Goal: Task Accomplishment & Management: Manage account settings

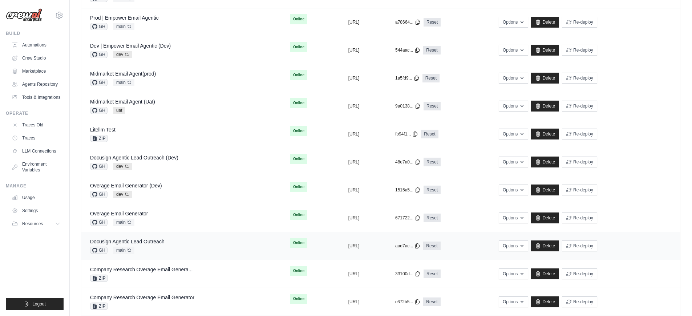
scroll to position [166, 0]
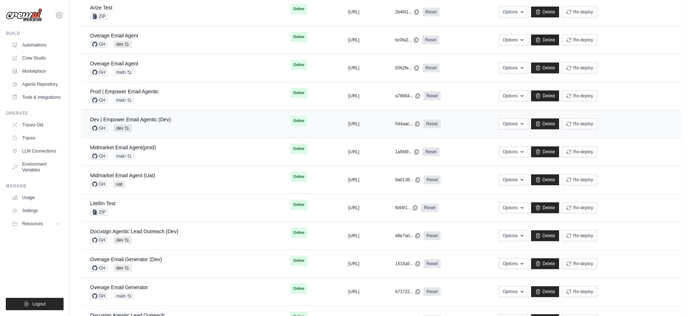
click at [155, 125] on div "GH dev Auto-deploy enabled" at bounding box center [130, 128] width 81 height 7
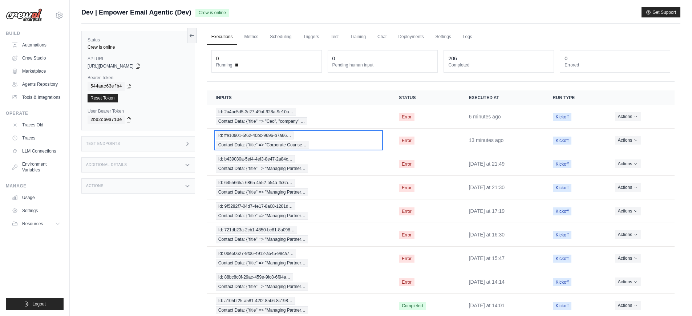
click at [337, 140] on div "Id: ffe10901-5f62-40bc-9696-b7a66… Contact Data: {"title" => "Corporate Counse…" at bounding box center [299, 139] width 166 height 17
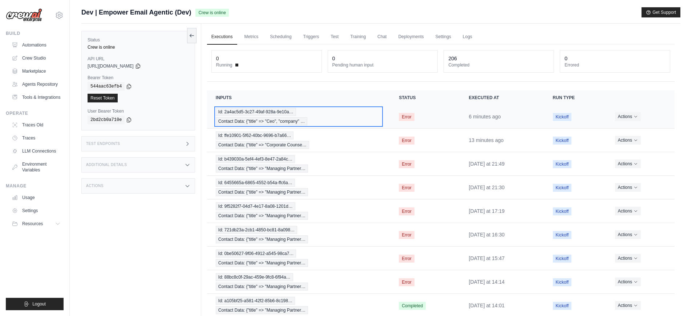
click at [373, 120] on div "Id: 2a4ac5d5-3c27-49af-928a-9e10a… Contact Data: {"title" => "Ceo", "company" …" at bounding box center [299, 116] width 166 height 17
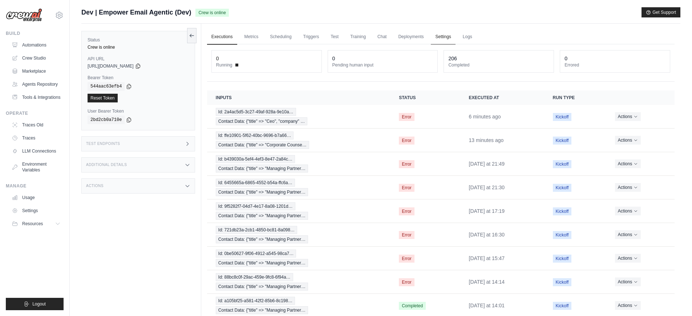
click at [453, 40] on link "Settings" at bounding box center [443, 36] width 24 height 15
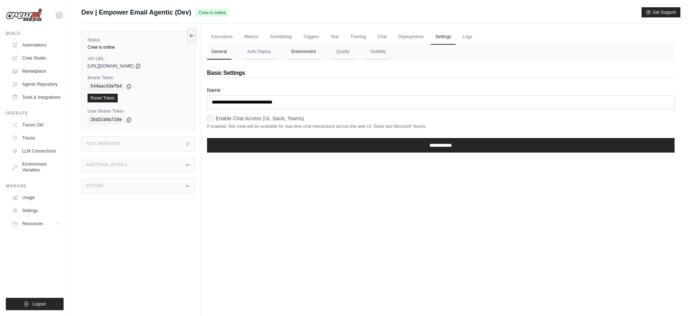
click at [305, 49] on button "Environment" at bounding box center [303, 51] width 33 height 15
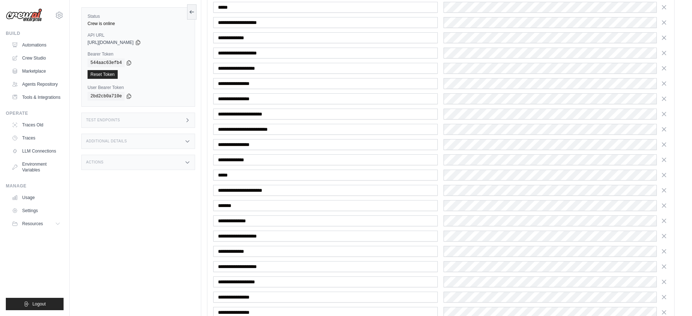
scroll to position [1594, 0]
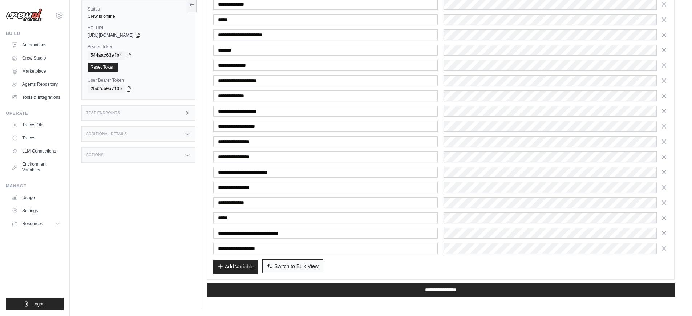
click at [307, 264] on span "Switch to Bulk View" at bounding box center [296, 266] width 44 height 7
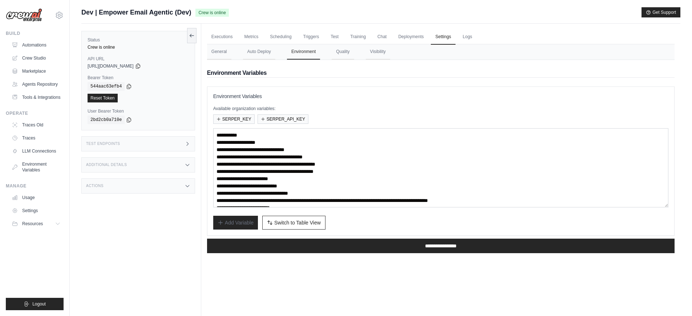
scroll to position [36, 0]
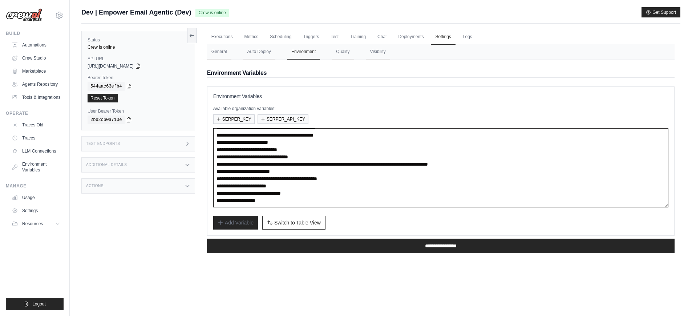
click at [353, 192] on textarea "**********" at bounding box center [440, 167] width 455 height 79
paste textarea "**********"
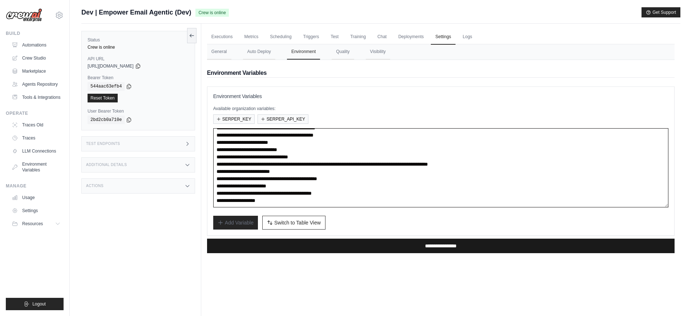
type textarea "**********"
click at [384, 248] on input "**********" at bounding box center [440, 246] width 467 height 15
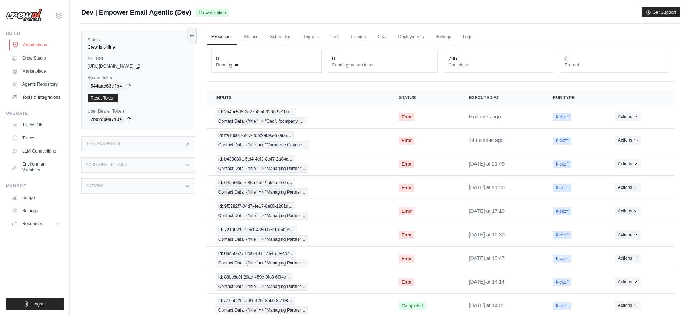
click at [36, 43] on link "Automations" at bounding box center [36, 45] width 55 height 12
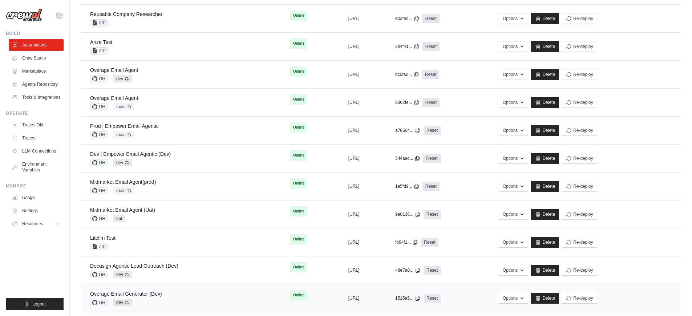
scroll to position [210, 0]
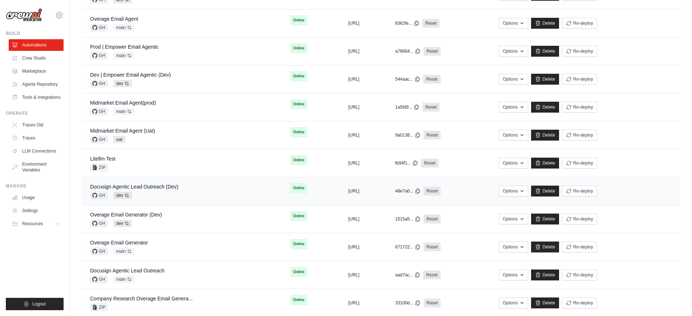
click at [176, 192] on div "GH dev Auto-deploy enabled" at bounding box center [134, 195] width 88 height 7
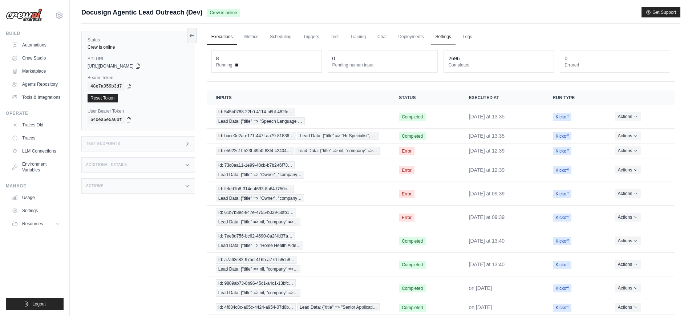
click at [440, 41] on link "Settings" at bounding box center [443, 36] width 24 height 15
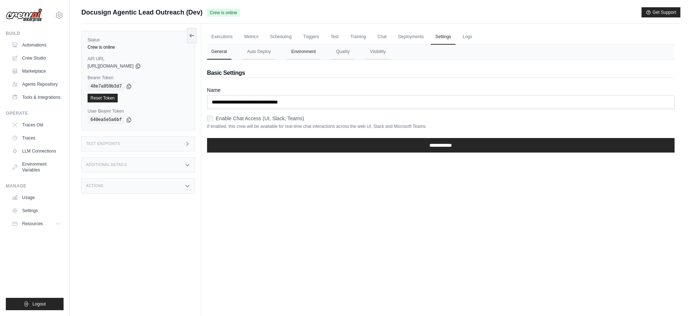
click at [299, 53] on button "Environment" at bounding box center [303, 51] width 33 height 15
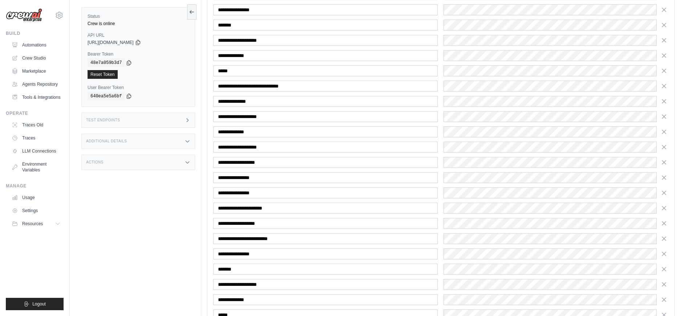
scroll to position [343, 0]
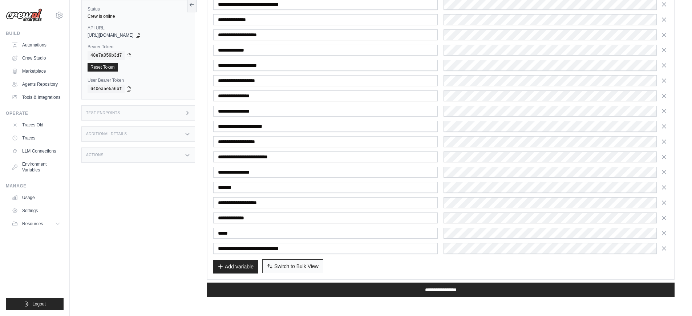
click at [313, 265] on span "Switch to Bulk View" at bounding box center [296, 266] width 44 height 7
type textarea "**********"
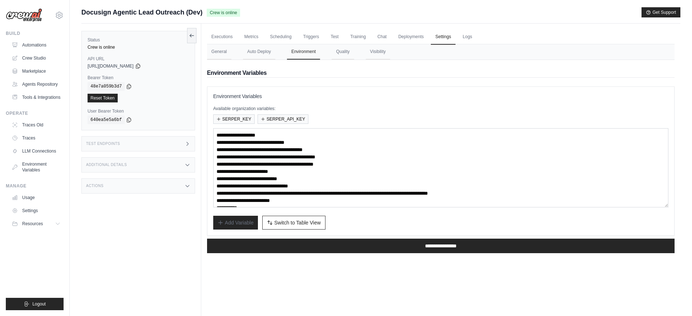
scroll to position [44, 0]
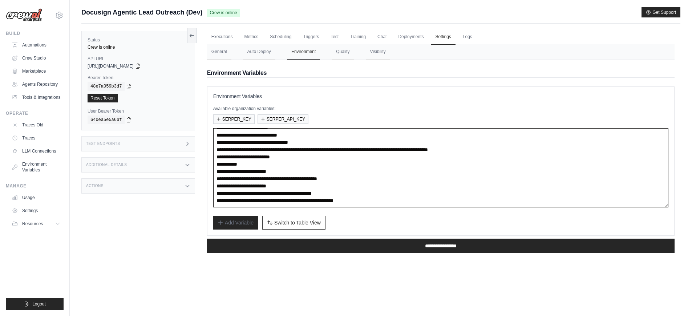
click at [364, 194] on textarea "**********" at bounding box center [440, 167] width 455 height 79
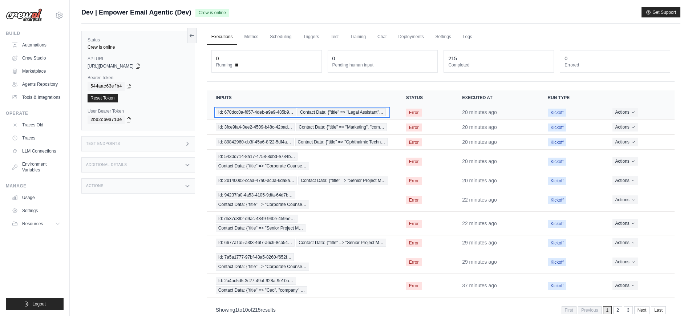
click at [278, 113] on span "Id: 670dcc0a-f657-4deb-a9e9-485b9…" at bounding box center [256, 112] width 80 height 8
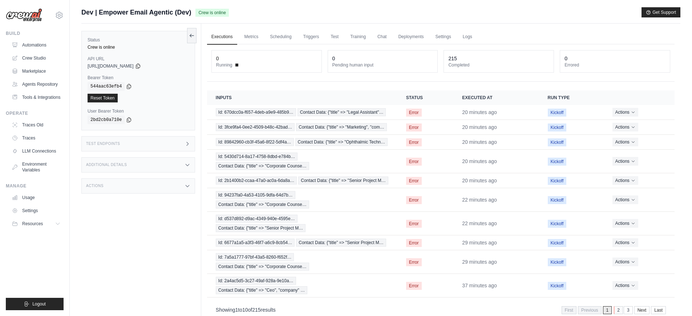
click at [615, 311] on link "2" at bounding box center [618, 310] width 9 height 8
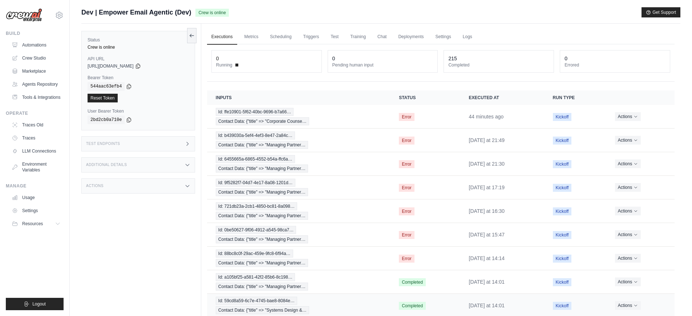
scroll to position [60, 0]
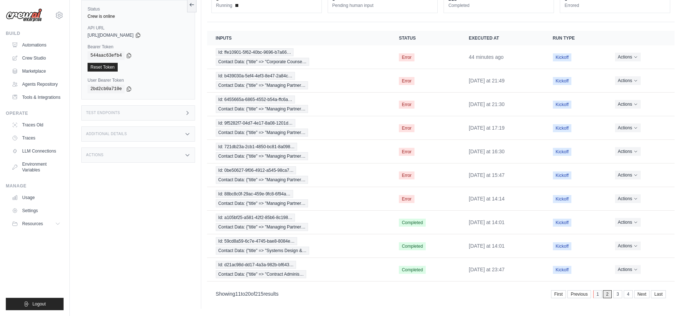
click at [598, 298] on link "1" at bounding box center [597, 294] width 9 height 8
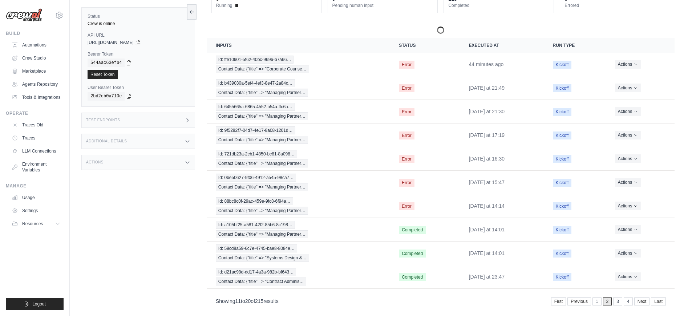
scroll to position [31, 0]
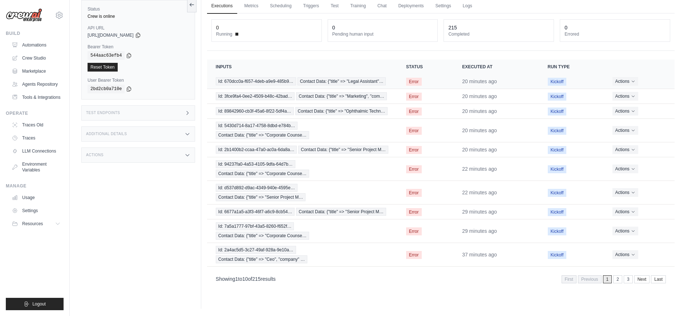
click at [269, 87] on td "Id: 670dcc0a-f657-4deb-a9e9-485b9… Contact Data: {"title" => "Legal Assistant"…" at bounding box center [302, 81] width 190 height 15
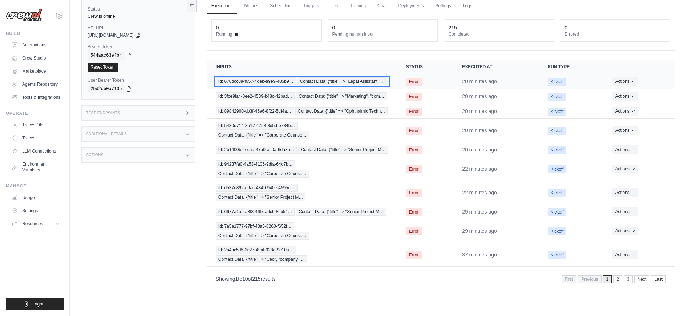
click at [268, 83] on span "Id: 670dcc0a-f657-4deb-a9e9-485b9…" at bounding box center [256, 81] width 80 height 8
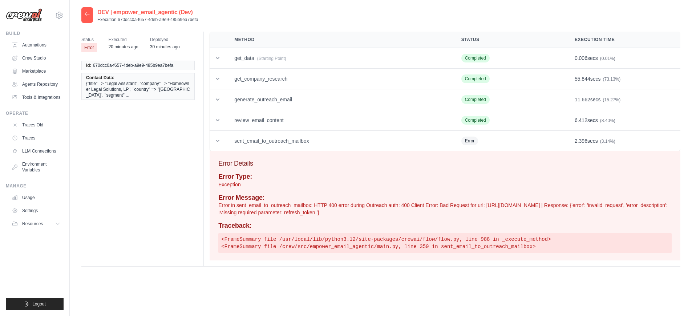
click at [86, 19] on div at bounding box center [87, 15] width 12 height 16
click at [86, 17] on div at bounding box center [87, 15] width 12 height 16
click at [87, 16] on icon at bounding box center [87, 14] width 6 height 6
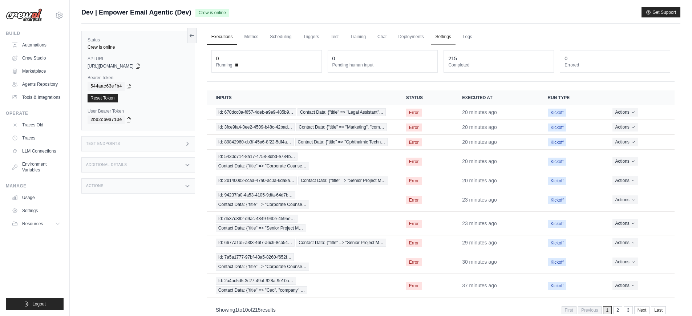
click at [438, 40] on link "Settings" at bounding box center [443, 36] width 24 height 15
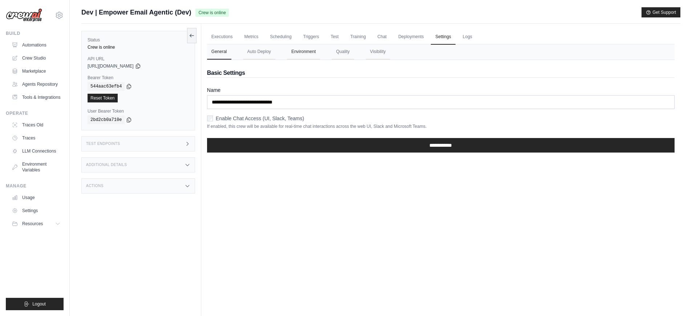
click at [295, 55] on button "Environment" at bounding box center [303, 51] width 33 height 15
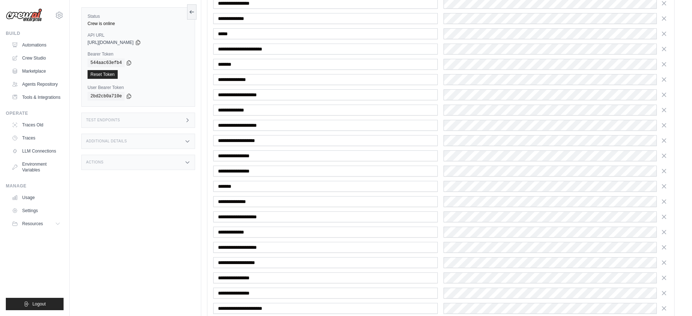
scroll to position [1822, 0]
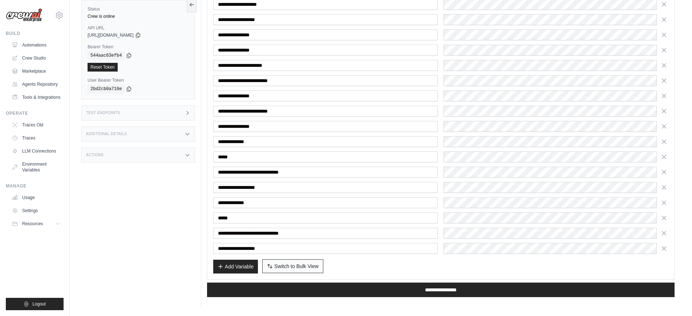
click at [315, 267] on span "Switch to Bulk View" at bounding box center [296, 266] width 44 height 7
type textarea "**********"
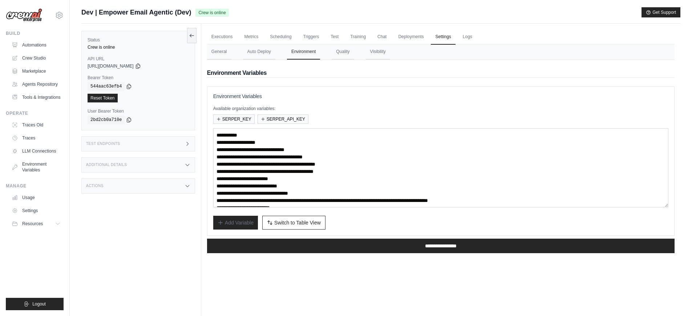
scroll to position [36, 0]
